Goal: Check status: Check status

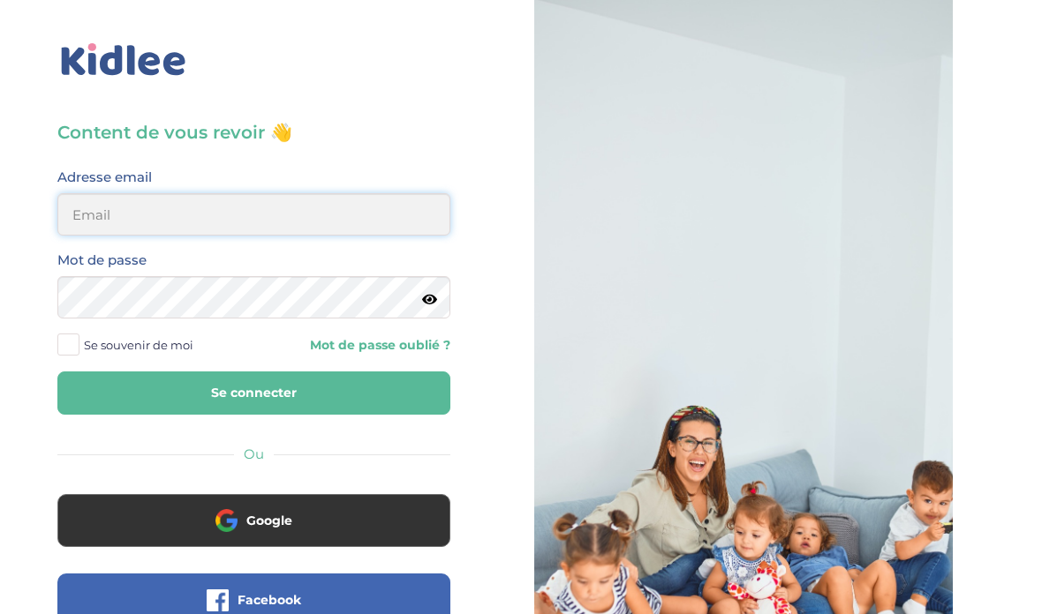
click at [105, 221] on input "email" at bounding box center [253, 214] width 393 height 42
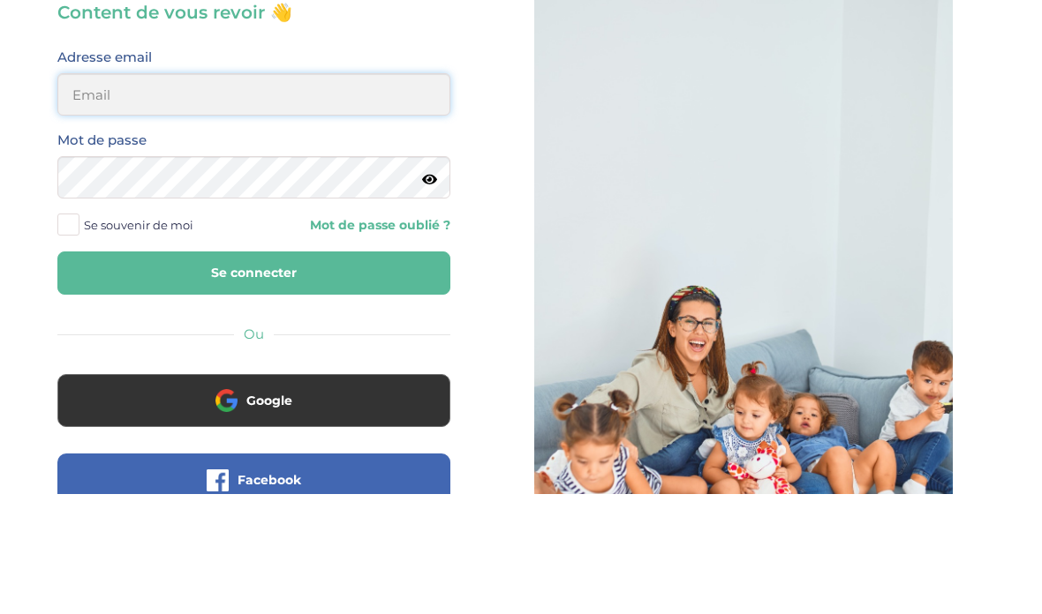
scroll to position [120, 0]
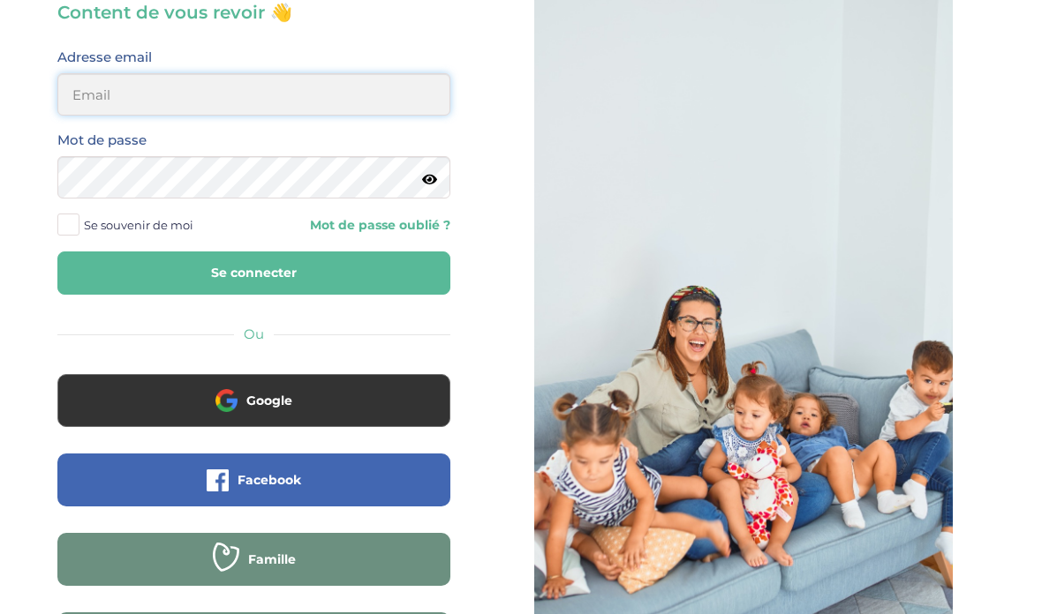
type input "benjaminmohan96@gmail.com"
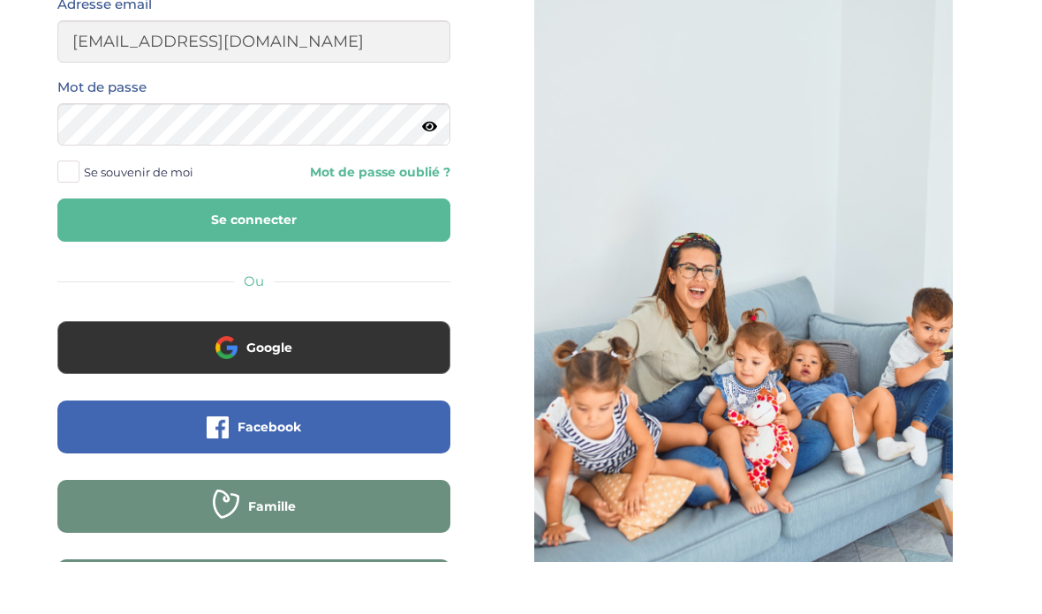
click at [277, 252] on button "Se connecter" at bounding box center [253, 273] width 393 height 43
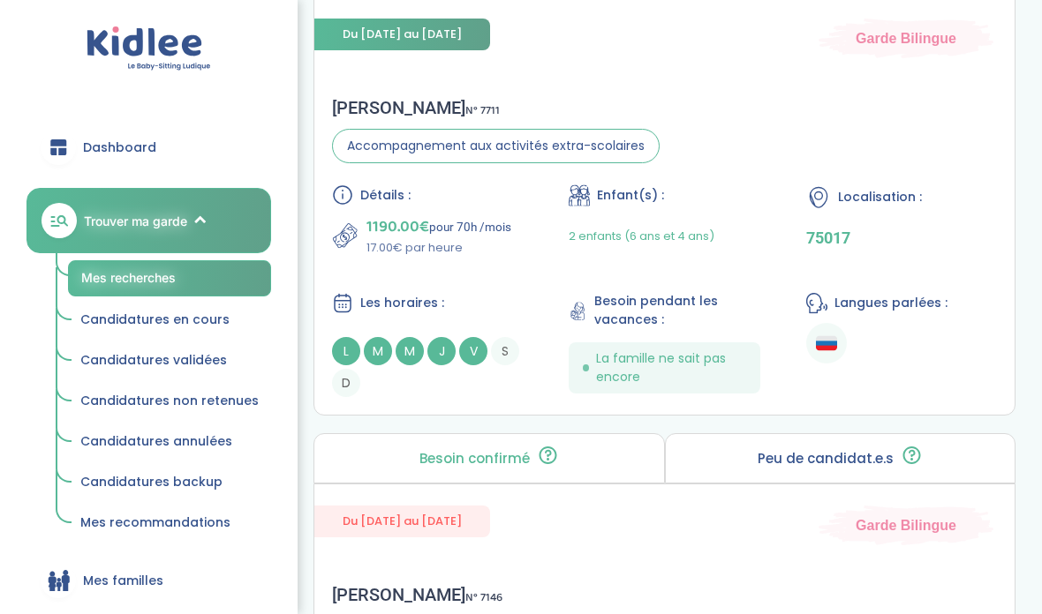
scroll to position [1065, 0]
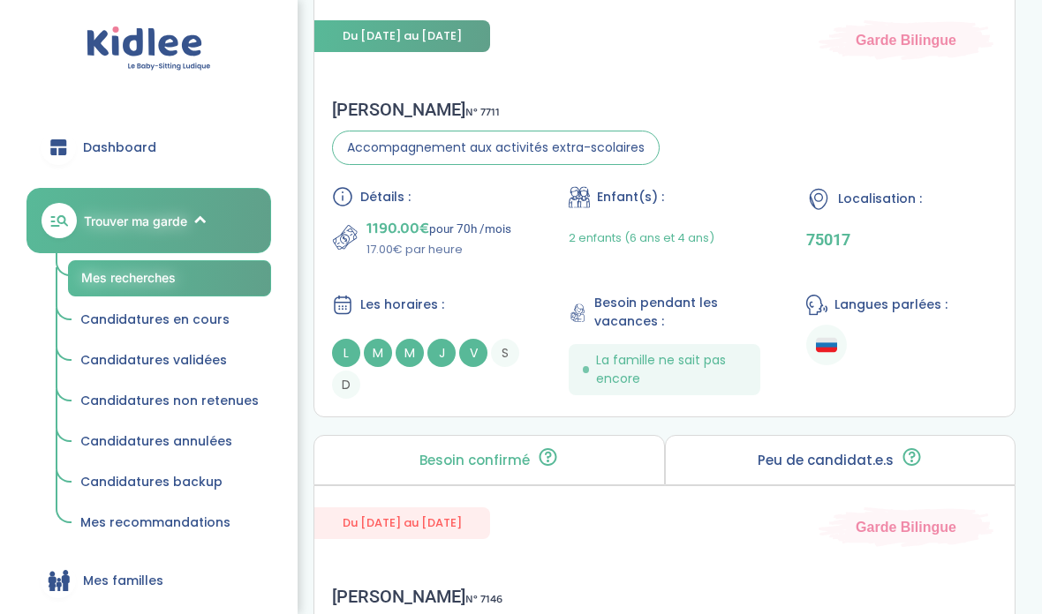
click at [478, 361] on span "V" at bounding box center [473, 353] width 28 height 28
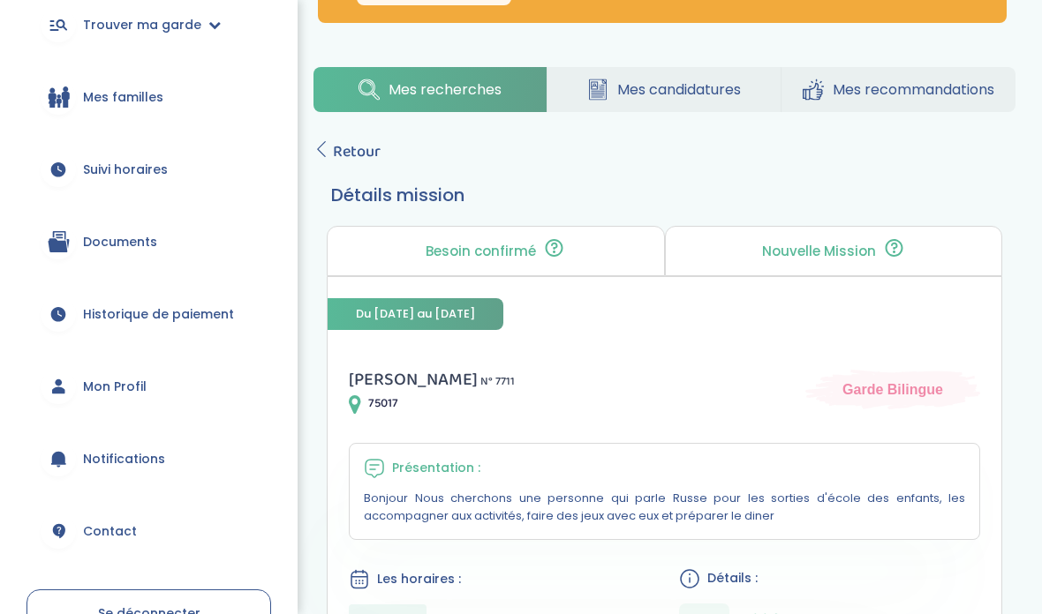
scroll to position [204, 0]
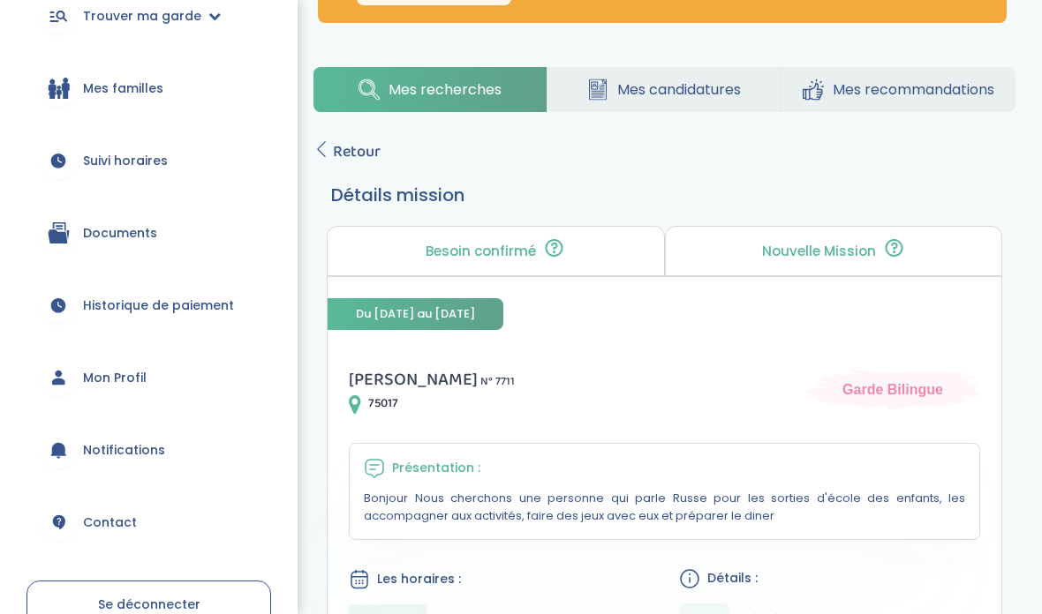
click at [80, 90] on link "Mes familles" at bounding box center [148, 88] width 245 height 64
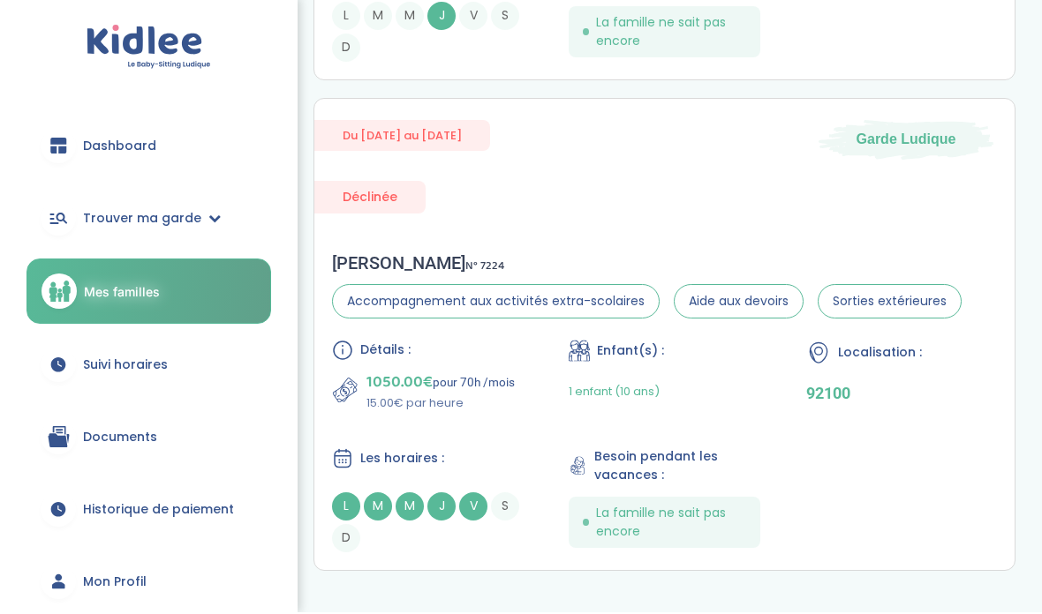
scroll to position [621, 0]
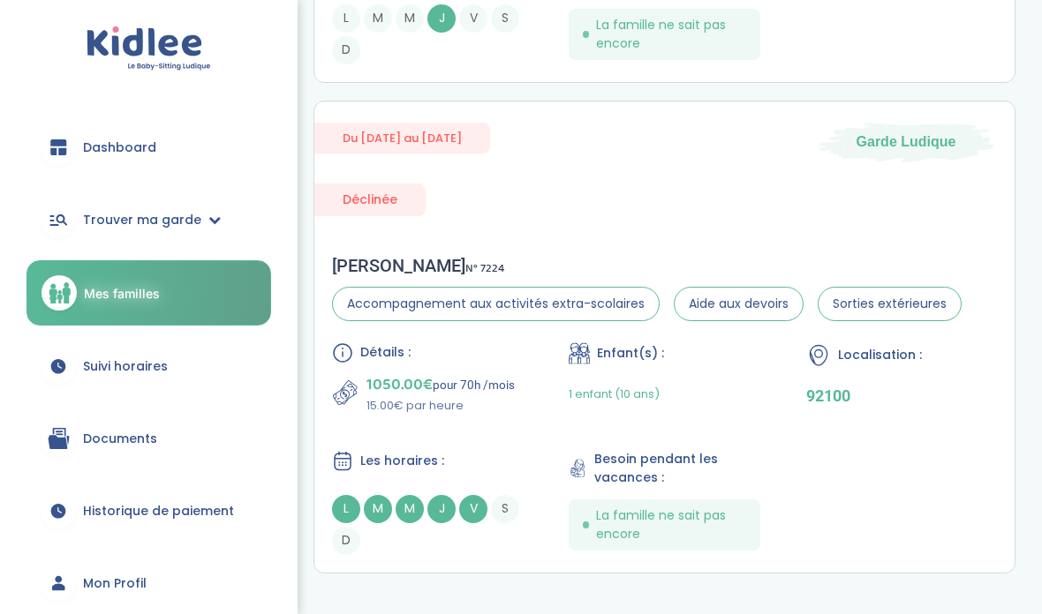
click at [81, 366] on link "Suivi horaires" at bounding box center [148, 367] width 245 height 64
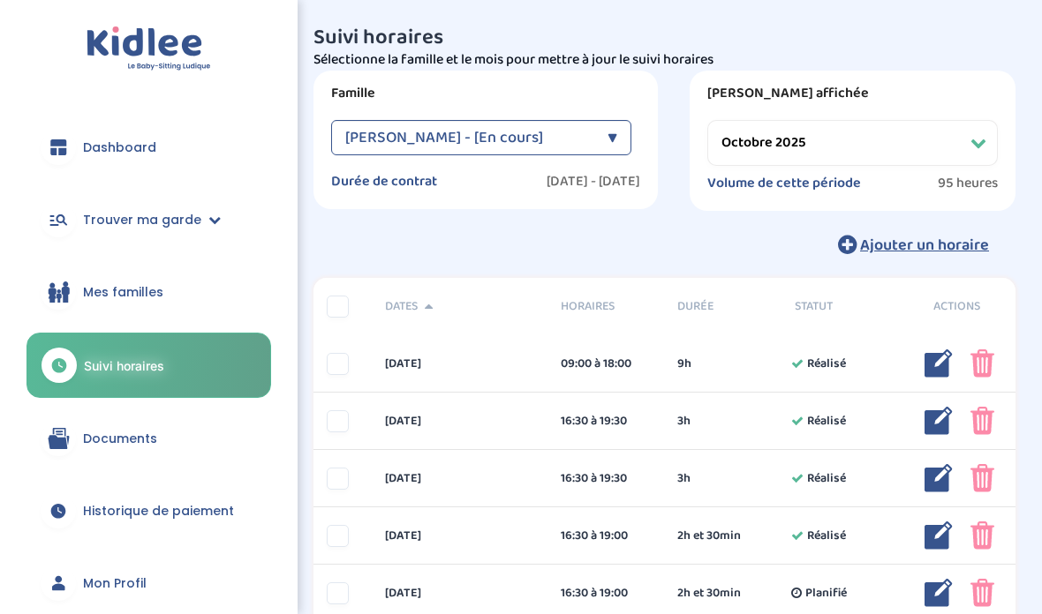
click at [962, 152] on select "Filtrer par mois septembre 2025 octobre 2025 novembre 2025 décembre 2025 janvie…" at bounding box center [852, 143] width 290 height 46
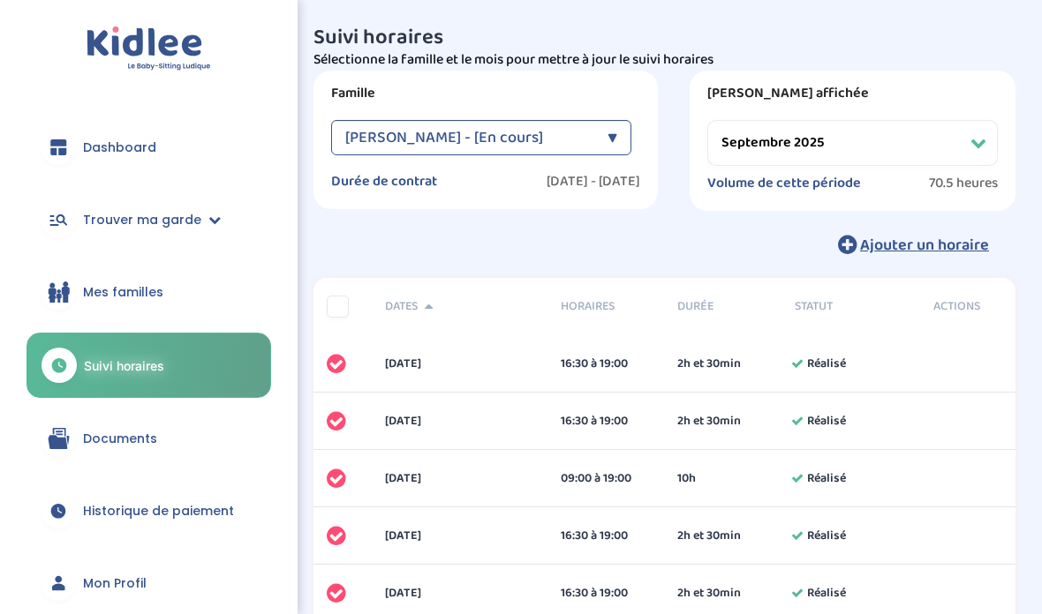
click at [747, 136] on select "Filtrer par mois septembre 2025 octobre 2025 novembre 2025 décembre 2025 janvie…" at bounding box center [852, 143] width 290 height 46
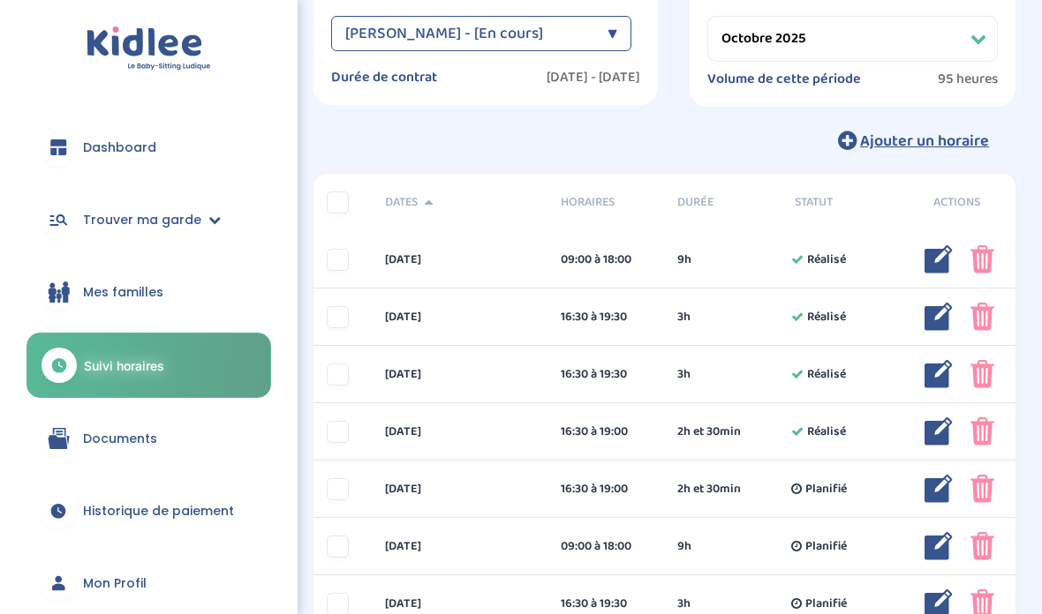
scroll to position [102, 0]
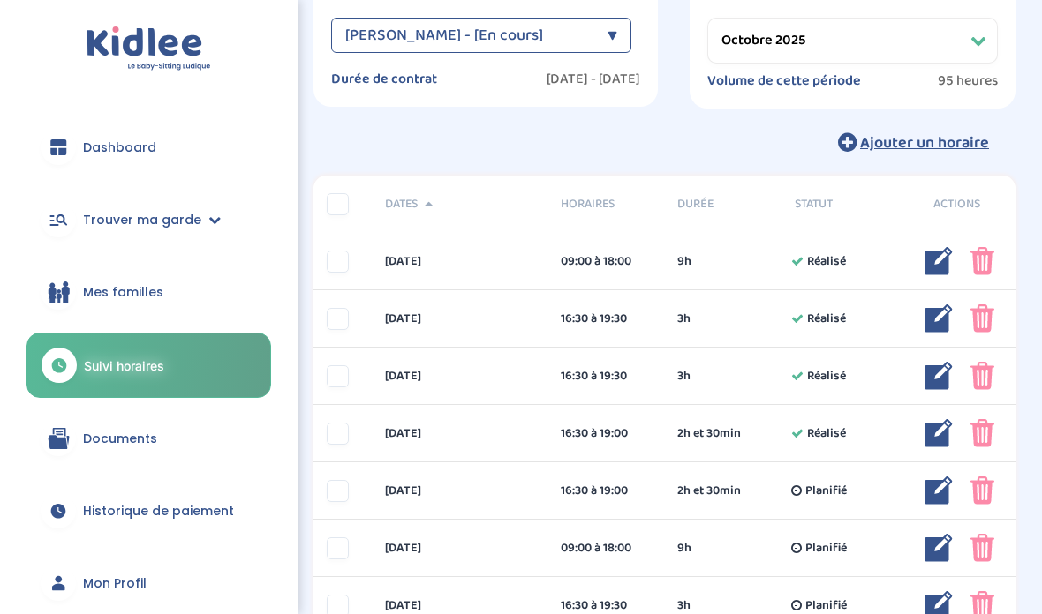
click at [742, 30] on select "Filtrer par mois septembre 2025 octobre 2025 novembre 2025 décembre 2025 janvie…" at bounding box center [852, 41] width 290 height 46
select select "septembre 2025"
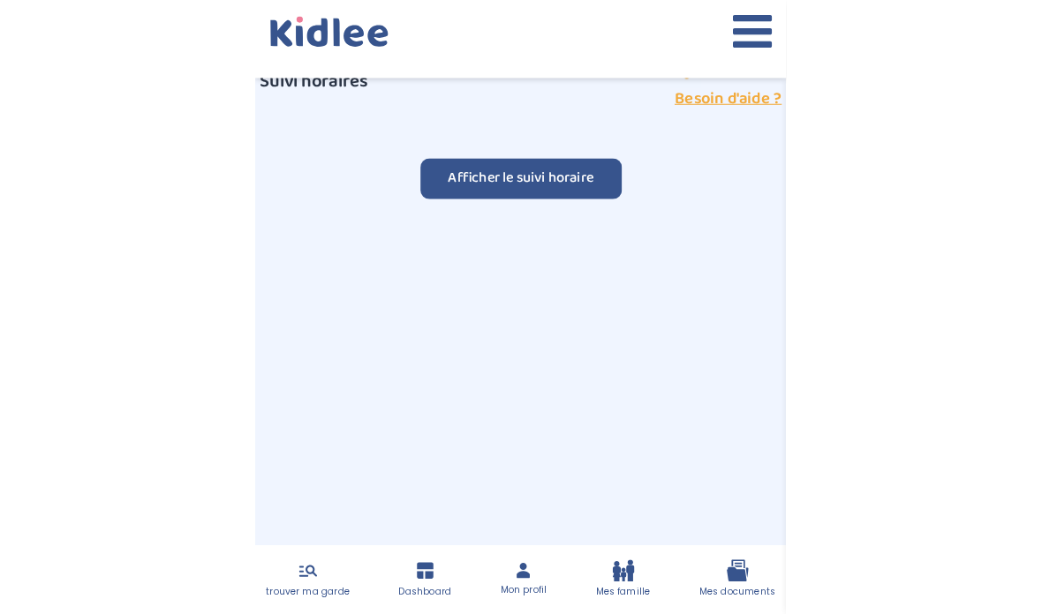
scroll to position [0, 0]
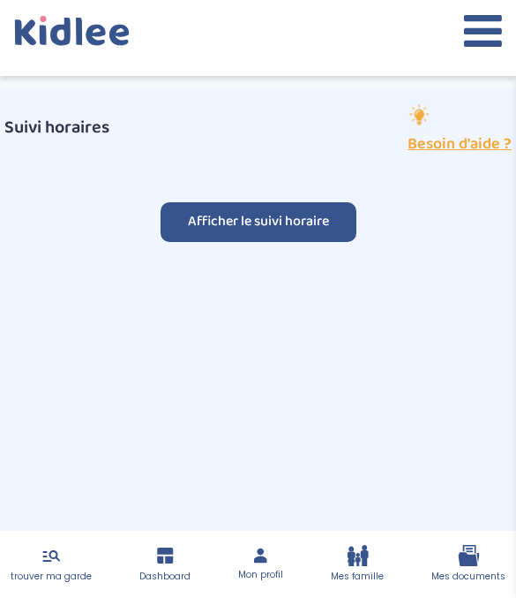
click at [227, 237] on button "Afficher le suivi horaire" at bounding box center [259, 222] width 196 height 40
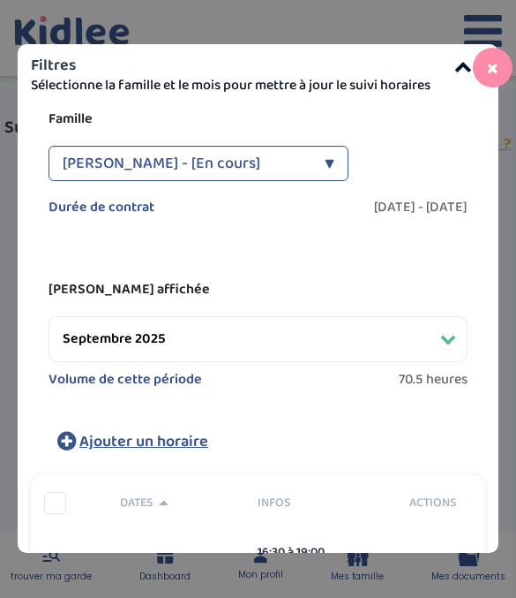
click at [215, 218] on div "Durée de contrat 2025-09-15 - 2026-07-03 2025-01-15 - 2025-07-31" at bounding box center [258, 210] width 419 height 22
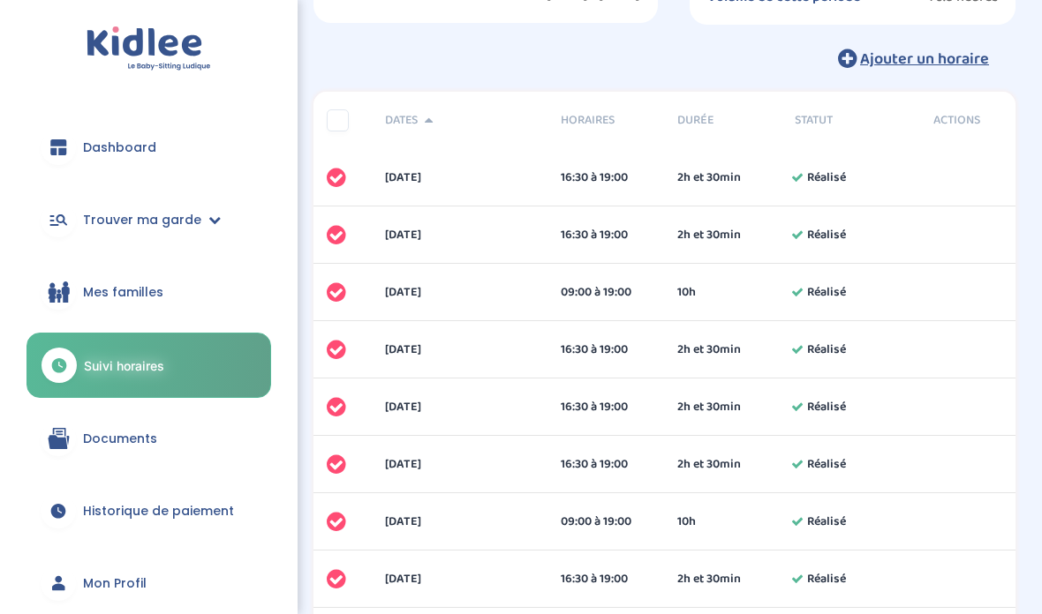
scroll to position [181, 0]
